Goal: Information Seeking & Learning: Learn about a topic

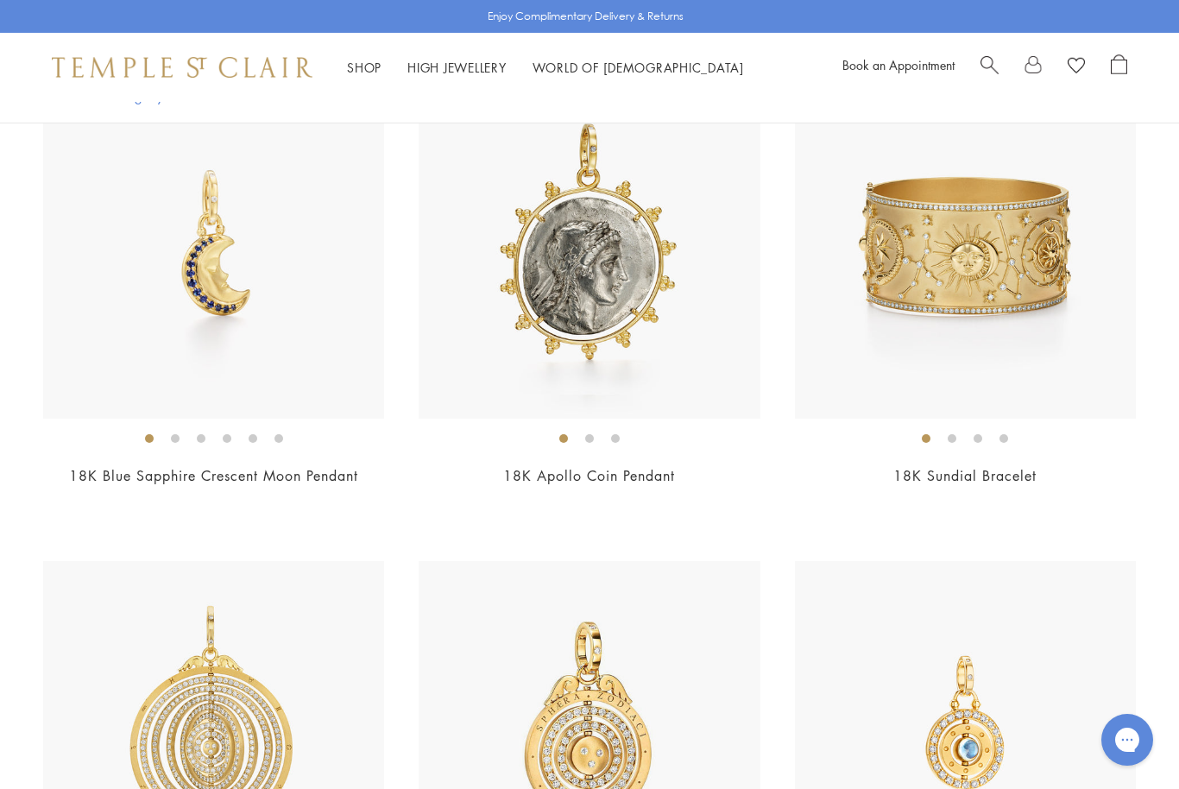
scroll to position [948, 0]
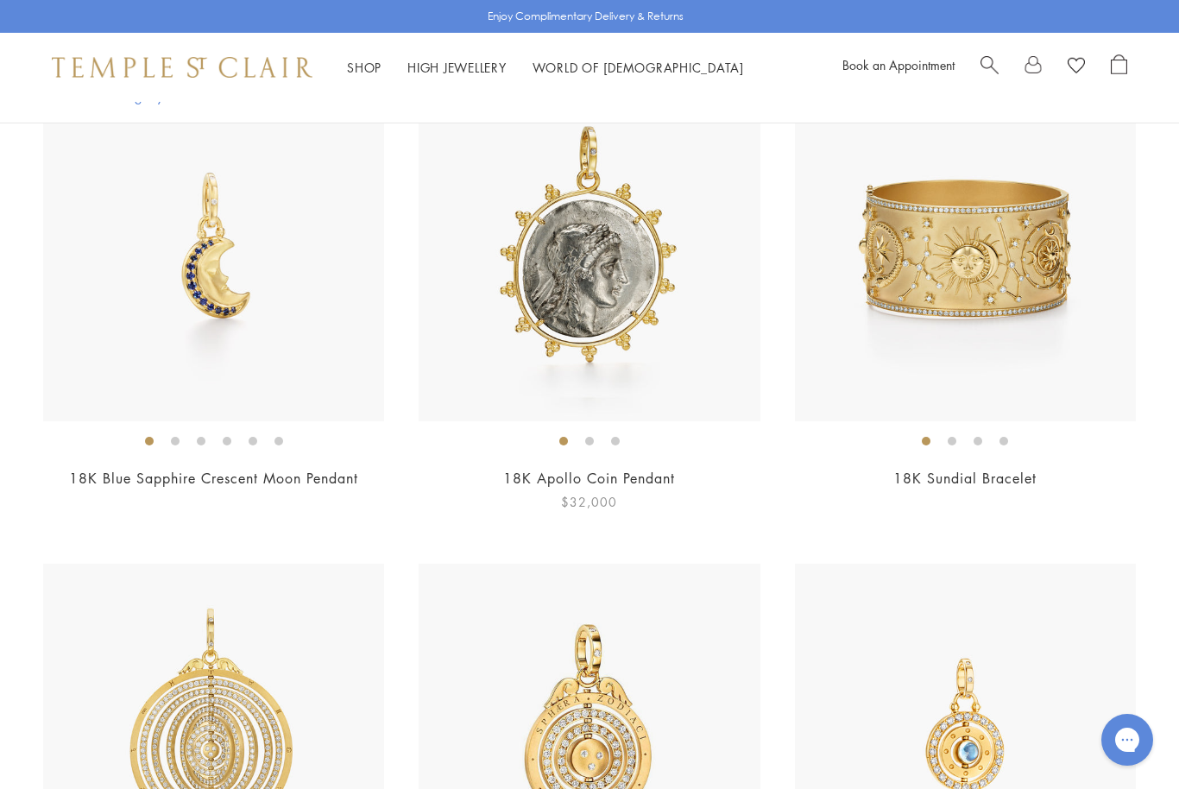
click at [623, 286] on img at bounding box center [589, 250] width 341 height 341
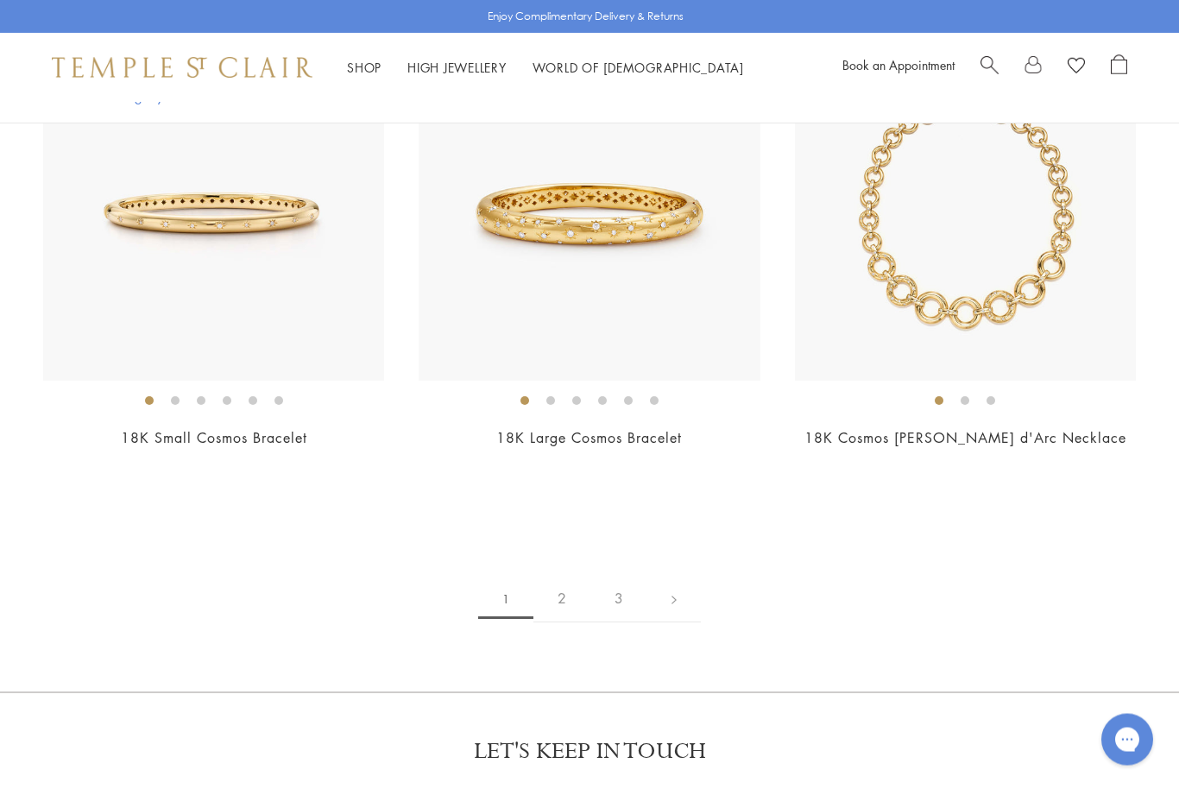
scroll to position [8243, 0]
click at [568, 583] on link "2" at bounding box center [562, 600] width 57 height 47
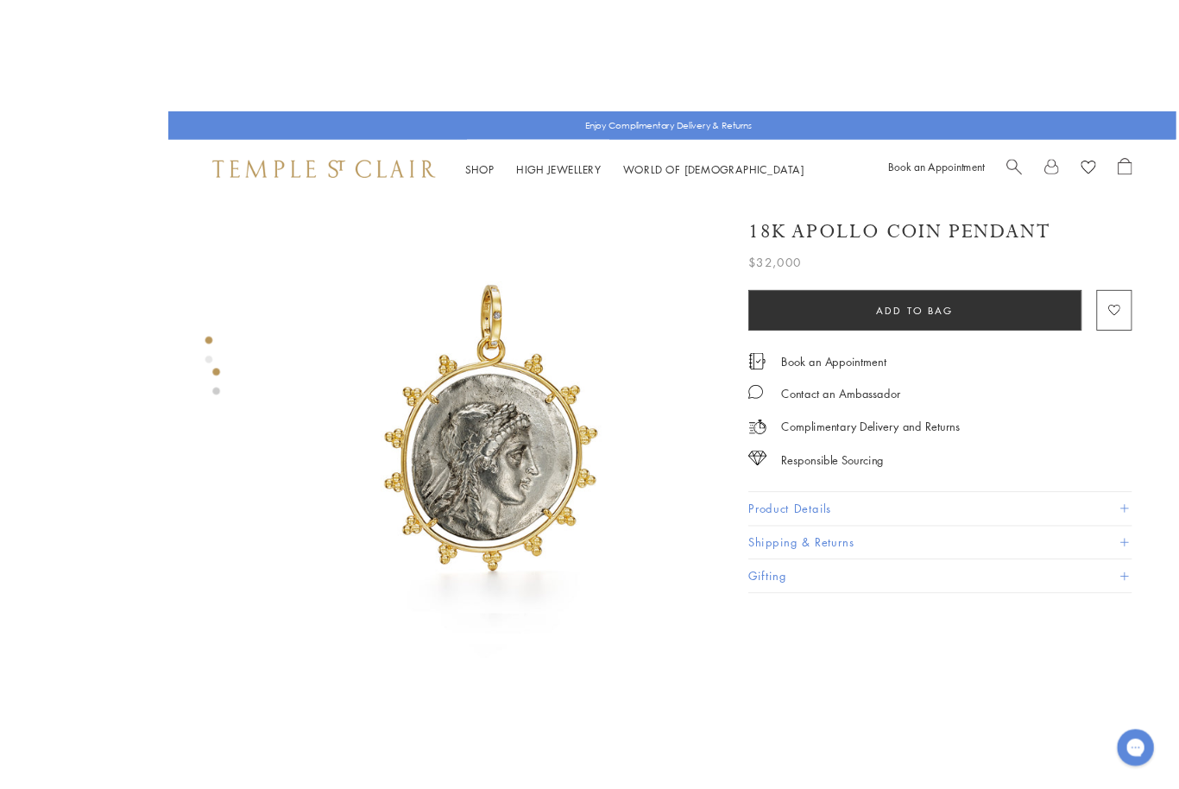
scroll to position [4, 0]
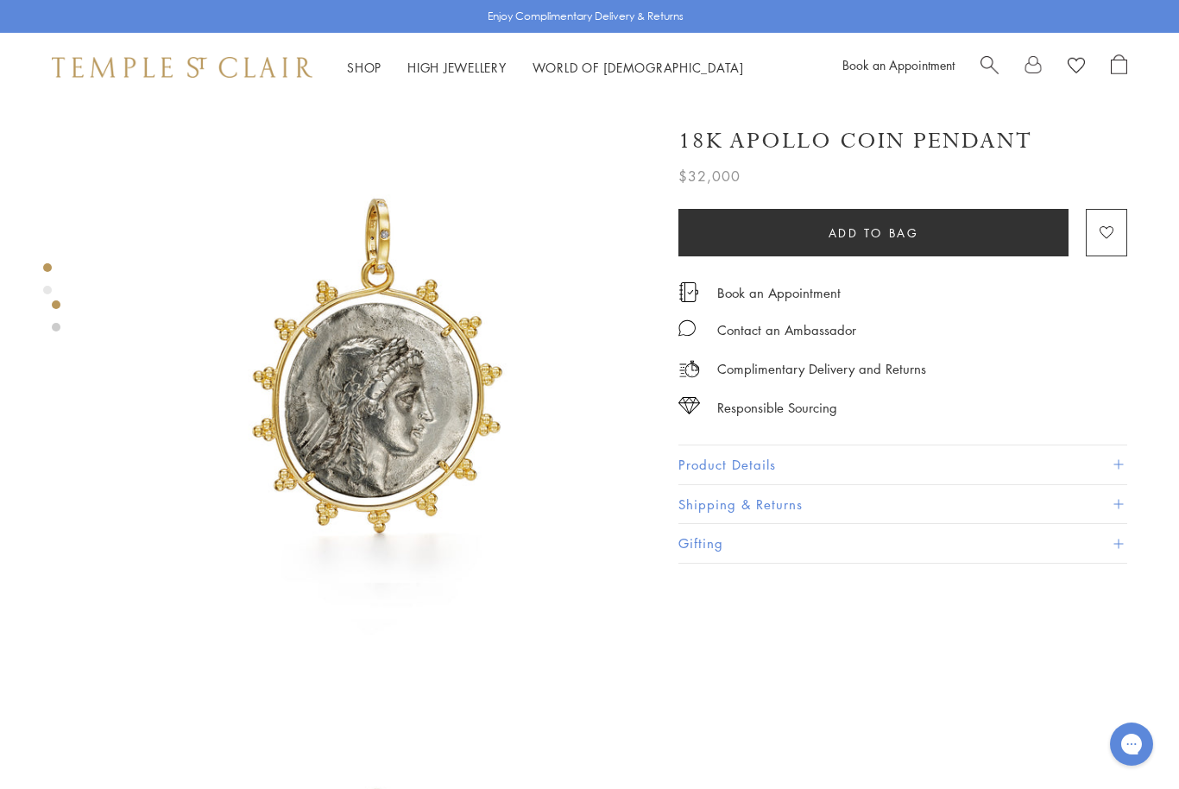
click at [834, 144] on h1 "18K Apollo Coin Pendant" at bounding box center [856, 141] width 354 height 30
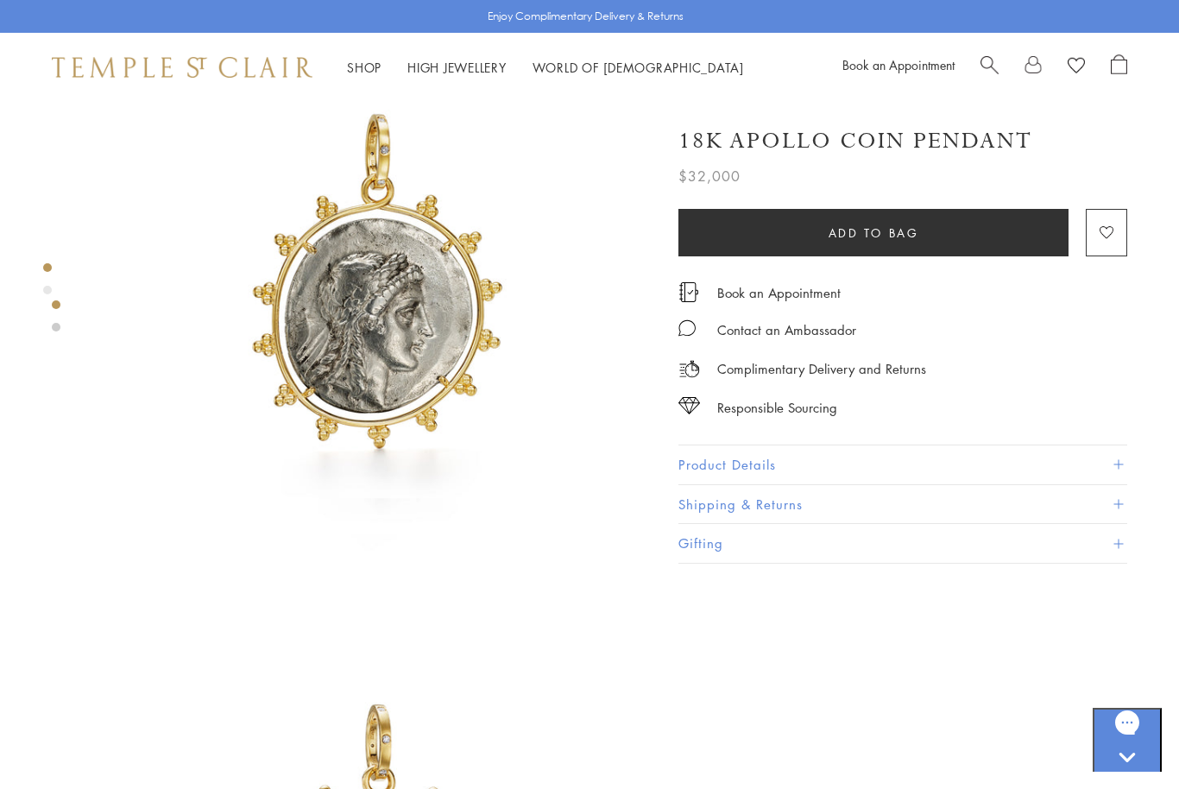
scroll to position [0, 0]
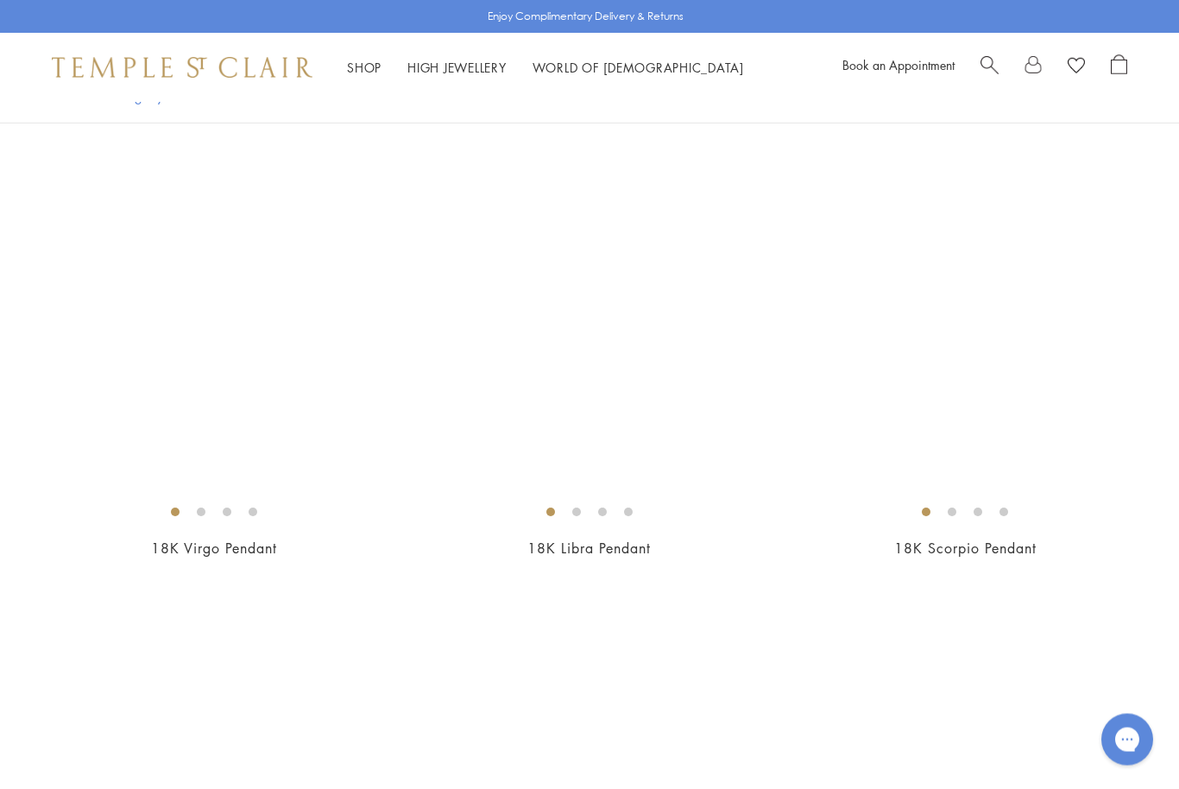
scroll to position [6684, 0]
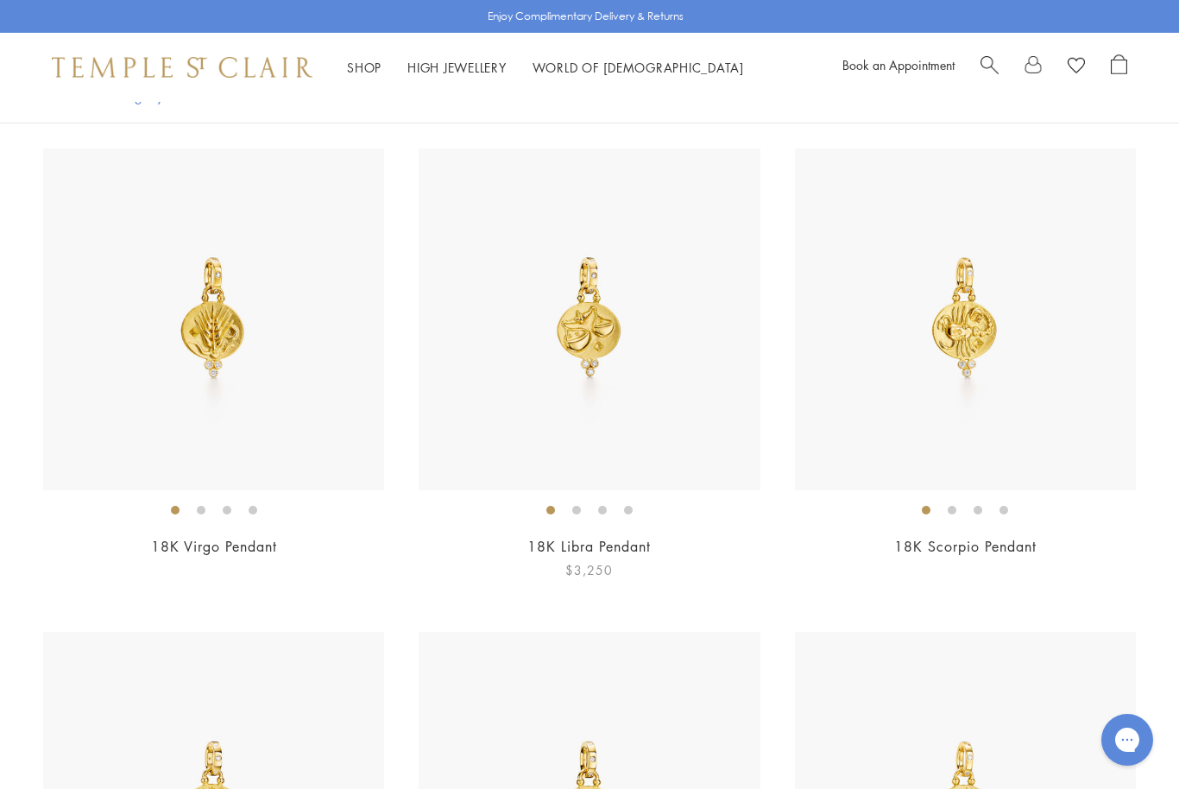
click at [618, 537] on link "18K Libra Pendant" at bounding box center [589, 546] width 123 height 19
